Goal: Information Seeking & Learning: Learn about a topic

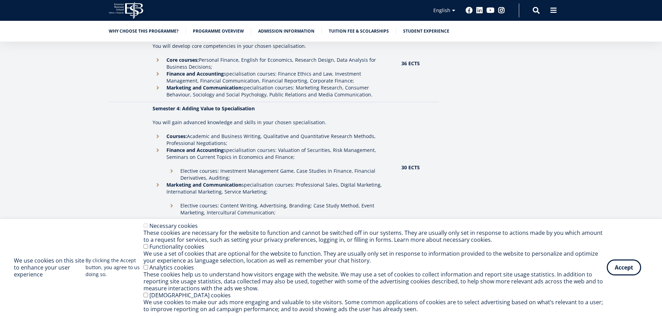
scroll to position [1019, 0]
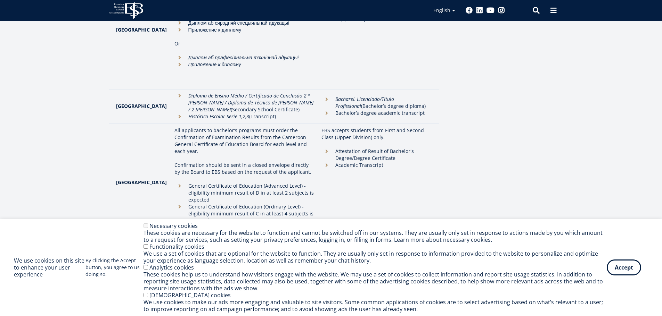
scroll to position [510, 0]
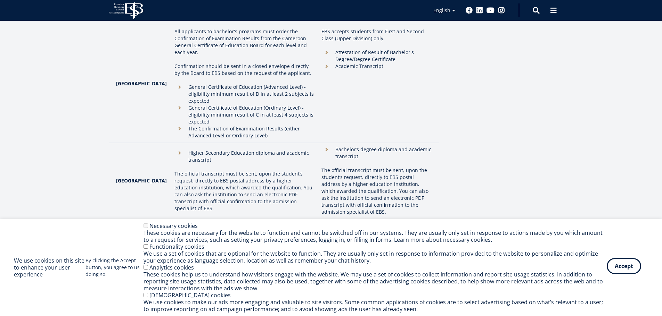
click at [627, 270] on button "Accept" at bounding box center [623, 266] width 34 height 16
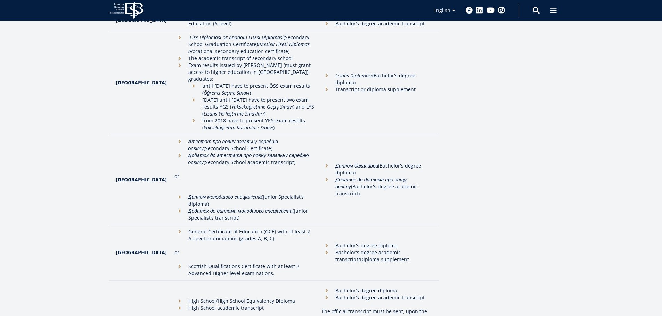
scroll to position [1913, 0]
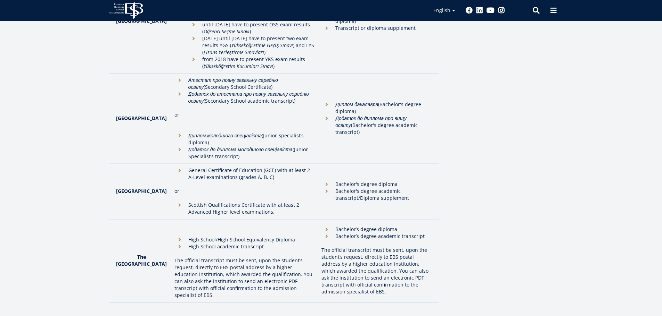
click at [269, 164] on td "General Certificate of Education (GCE) with at least 2 A-Level examinations (gr…" at bounding box center [244, 192] width 147 height 56
drag, startPoint x: 265, startPoint y: 88, endPoint x: 268, endPoint y: 94, distance: 7.0
click at [268, 167] on li "General Certificate of Education (GCE) with at least 2 A-Level examinations (gr…" at bounding box center [244, 174] width 140 height 14
drag, startPoint x: 281, startPoint y: 91, endPoint x: 278, endPoint y: 93, distance: 3.7
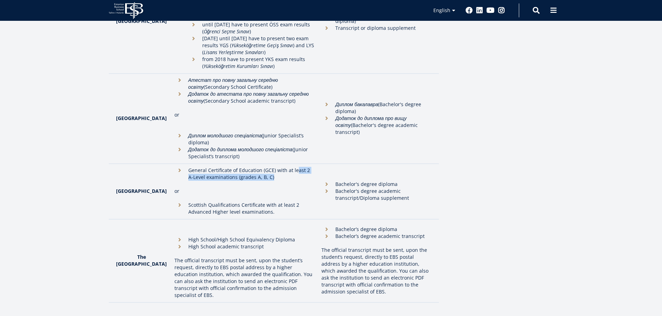
click at [279, 167] on li "General Certificate of Education (GCE) with at least 2 A-Level examinations (gr…" at bounding box center [244, 174] width 140 height 14
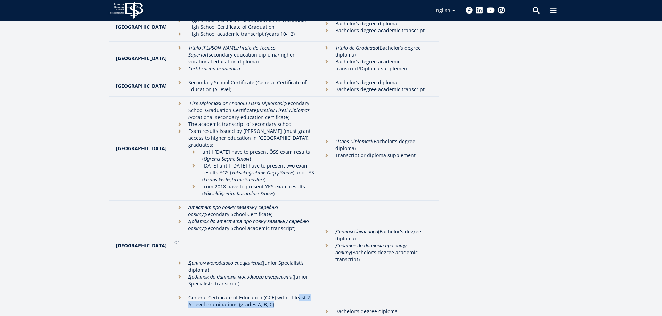
scroll to position [1658, 0]
